Goal: Transaction & Acquisition: Book appointment/travel/reservation

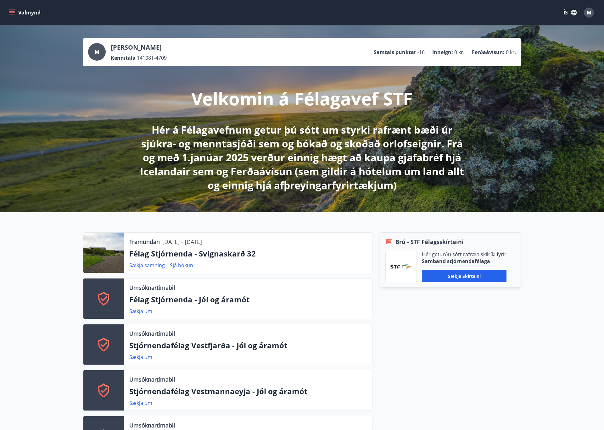
click at [10, 13] on icon "menu" at bounding box center [12, 12] width 7 height 1
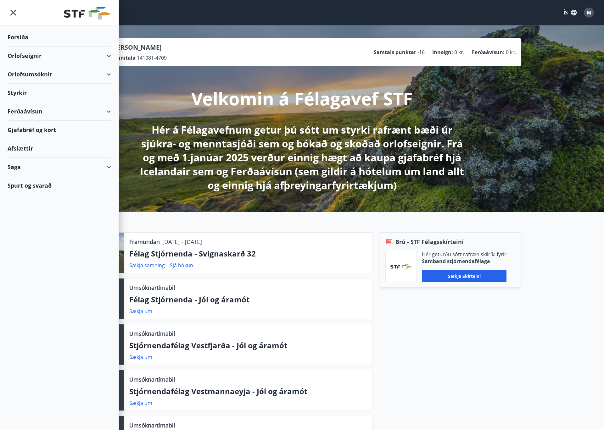
click at [67, 59] on div "Orlofseignir" at bounding box center [59, 56] width 103 height 19
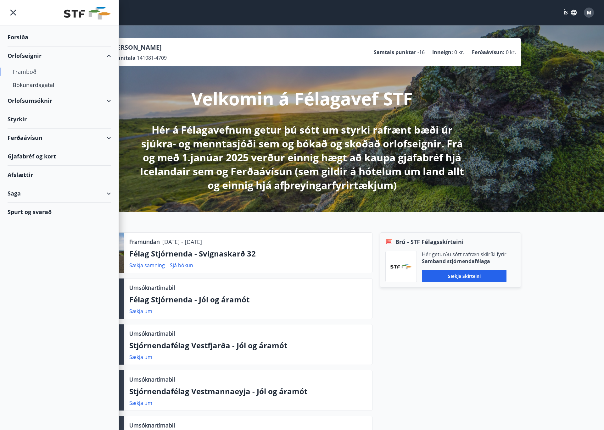
click at [30, 70] on div "Framboð" at bounding box center [59, 71] width 93 height 13
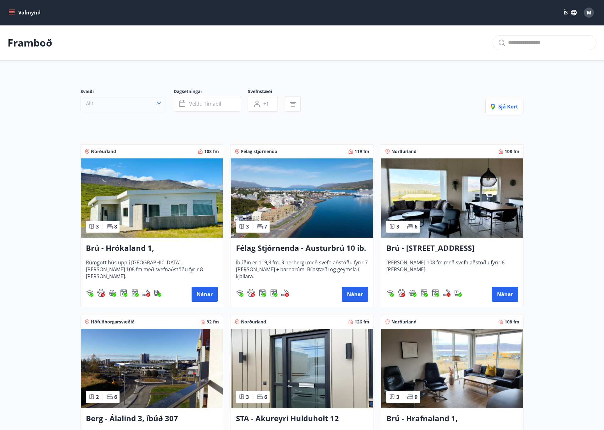
click at [112, 104] on button "Allt" at bounding box center [124, 103] width 86 height 15
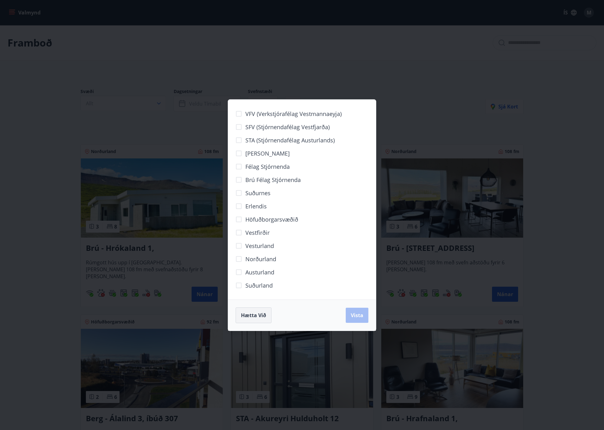
click at [249, 308] on button "Hætta við" at bounding box center [254, 316] width 36 height 16
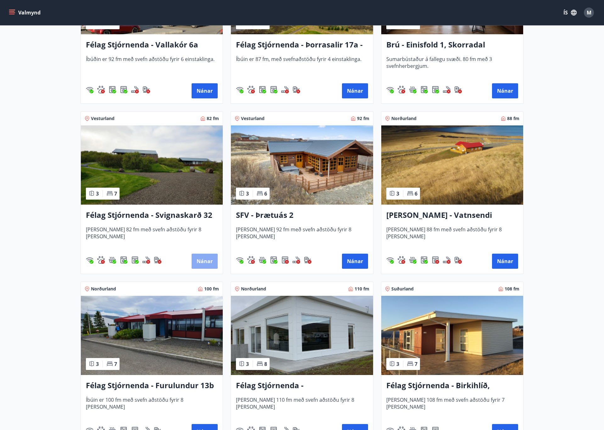
click at [202, 259] on button "Nánar" at bounding box center [205, 261] width 26 height 15
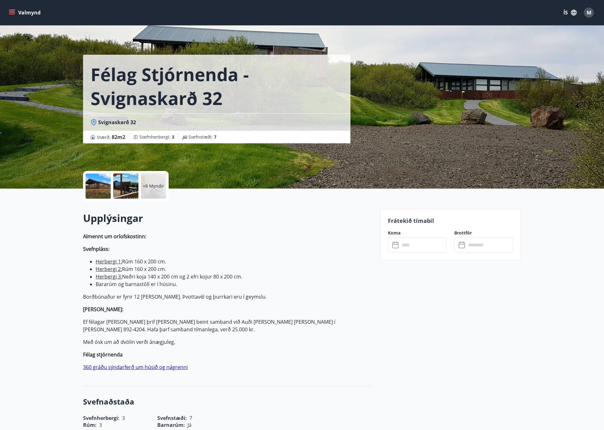
click at [398, 239] on div "​ ​" at bounding box center [417, 245] width 59 height 15
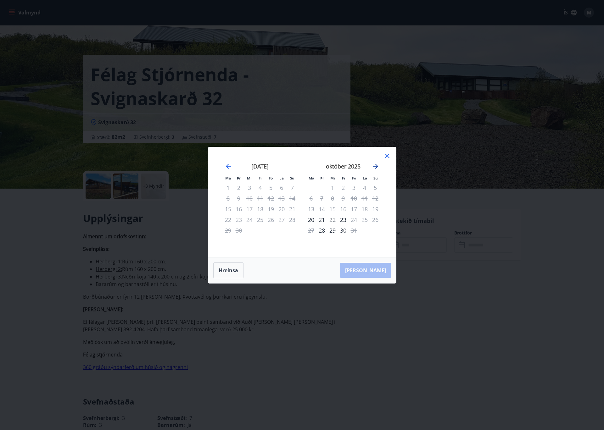
click at [373, 164] on icon "Move forward to switch to the next month." at bounding box center [376, 167] width 8 height 8
click at [376, 165] on icon "Move forward to switch to the next month." at bounding box center [376, 167] width 8 height 8
click at [228, 167] on icon "Move backward to switch to the previous month." at bounding box center [229, 167] width 8 height 8
click at [373, 166] on icon "Move forward to switch to the next month." at bounding box center [375, 166] width 5 height 5
click at [226, 167] on icon "Move backward to switch to the previous month." at bounding box center [228, 166] width 5 height 5
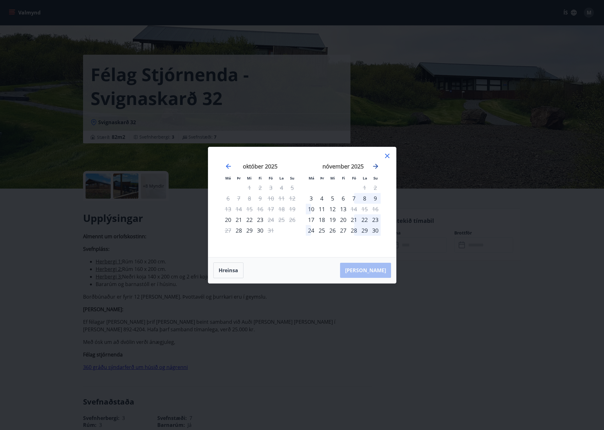
click at [373, 166] on icon "Move forward to switch to the next month." at bounding box center [375, 166] width 5 height 5
click at [228, 167] on icon "Move backward to switch to the previous month." at bounding box center [229, 167] width 8 height 8
click at [379, 164] on icon "Move forward to switch to the next month." at bounding box center [376, 167] width 8 height 8
click at [224, 167] on div "nóvember 2025" at bounding box center [260, 169] width 75 height 28
click at [228, 167] on icon "Move backward to switch to the previous month." at bounding box center [229, 167] width 8 height 8
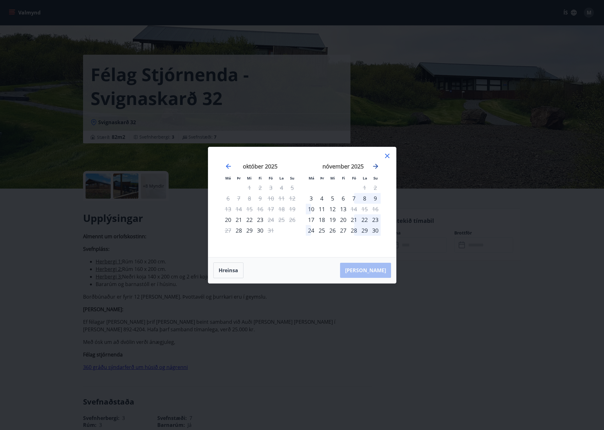
click at [374, 166] on icon "Move forward to switch to the next month." at bounding box center [375, 166] width 5 height 5
click at [225, 166] on icon "Move backward to switch to the previous month." at bounding box center [229, 167] width 8 height 8
click at [386, 158] on icon at bounding box center [387, 156] width 8 height 8
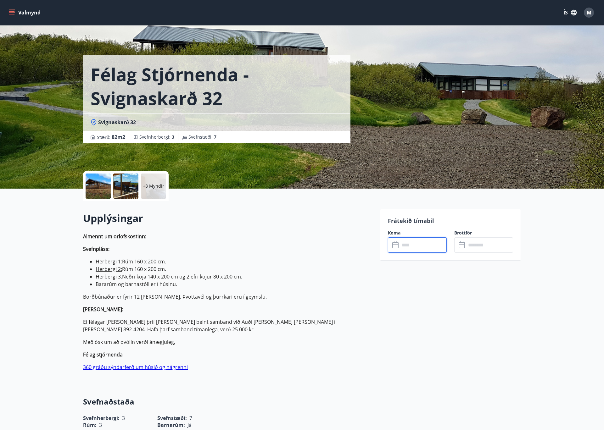
click at [198, 284] on li "Bararúm og barnastóll er í húsinu." at bounding box center [234, 285] width 277 height 8
click at [145, 284] on li "Bararúm og barnastóll er í húsinu." at bounding box center [234, 285] width 277 height 8
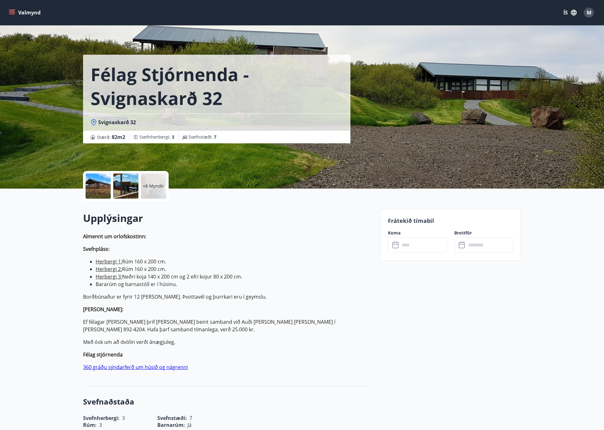
click at [279, 318] on p "Ef félagar [PERSON_NAME] þrif [PERSON_NAME] beint samband við Auði [PERSON_NAME…" at bounding box center [227, 325] width 289 height 15
click at [587, 12] on span "M" at bounding box center [589, 12] width 5 height 7
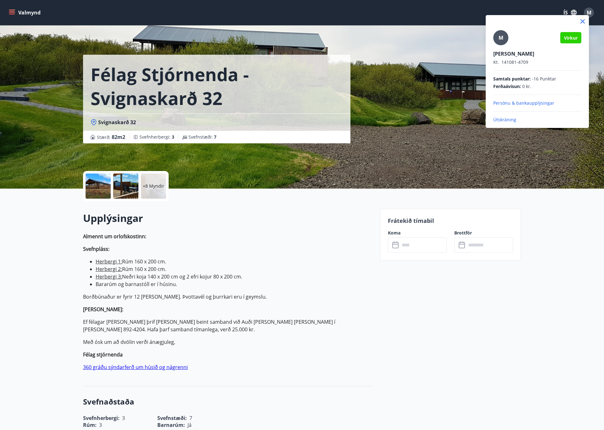
click at [585, 12] on div at bounding box center [302, 215] width 604 height 430
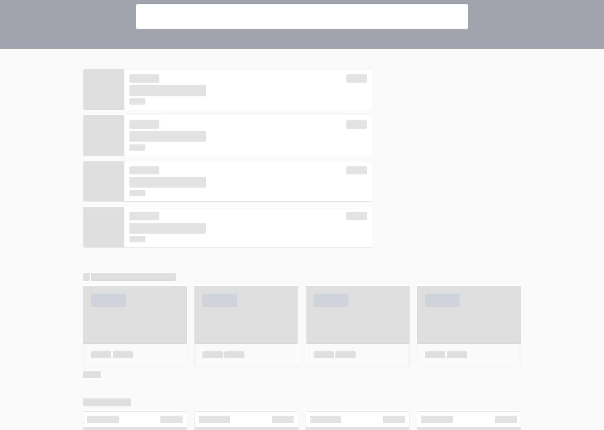
scroll to position [101, 0]
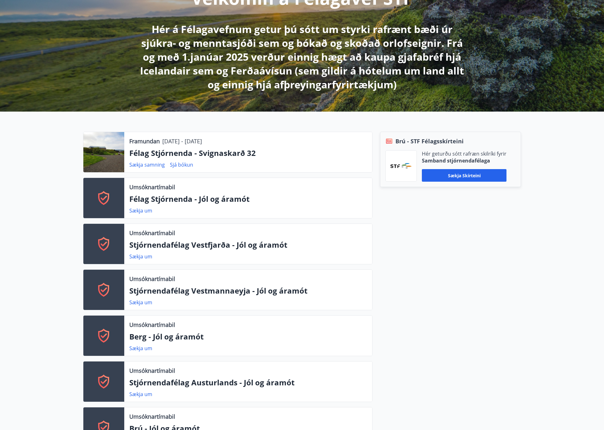
click at [50, 198] on div "Framundan 14.11.2025 - 17.11.2025 Félag Stjórnenda - Svignaskarð 32 Sækja samni…" at bounding box center [302, 311] width 604 height 398
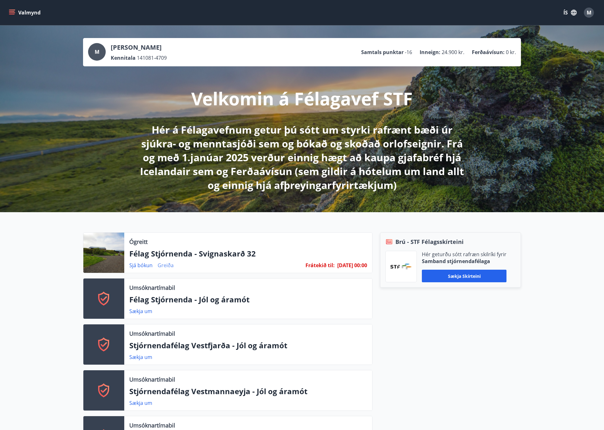
click at [167, 265] on link "Greiða" at bounding box center [166, 265] width 16 height 7
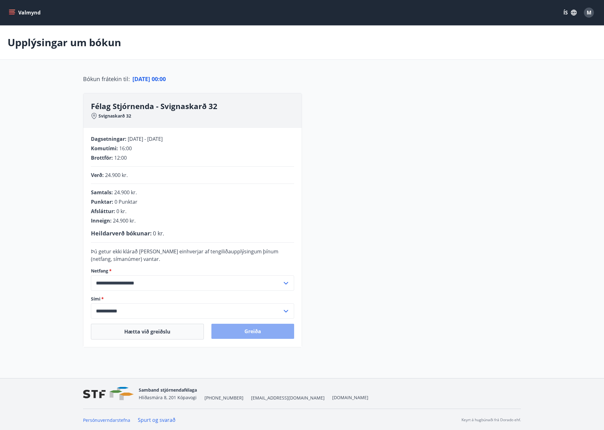
click at [260, 333] on button "Greiða" at bounding box center [252, 331] width 83 height 15
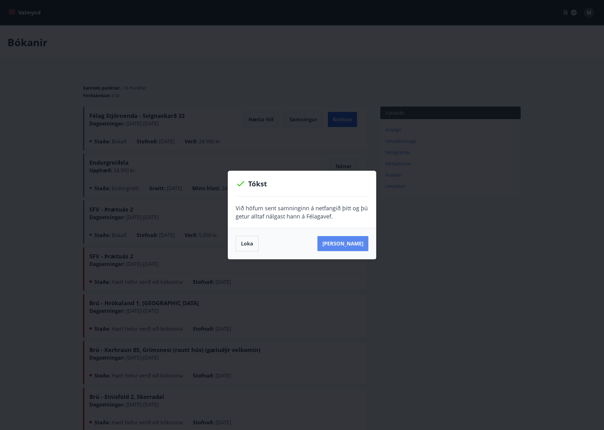
click at [344, 247] on button "[PERSON_NAME]" at bounding box center [342, 243] width 51 height 15
